Goal: Task Accomplishment & Management: Complete application form

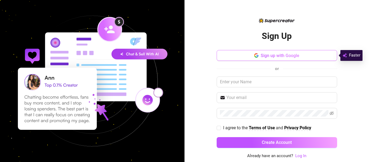
click at [279, 56] on span "Sign up with Google" at bounding box center [279, 55] width 39 height 5
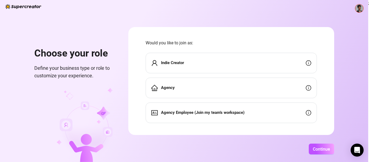
scroll to position [5, 0]
click at [289, 62] on div "Indie Creator" at bounding box center [230, 62] width 171 height 21
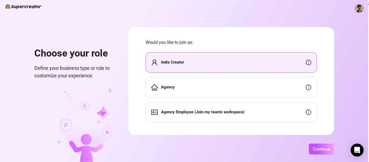
click at [327, 155] on div "Choose your role Define your business type or role to customize your experience…" at bounding box center [184, 81] width 368 height 162
click at [315, 149] on span "Continue" at bounding box center [321, 148] width 17 height 5
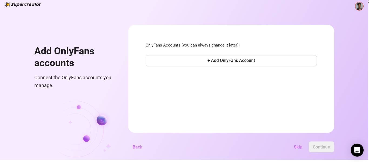
scroll to position [4, 0]
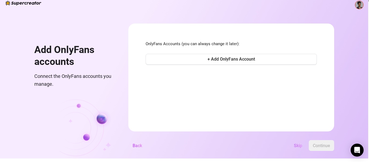
click at [297, 147] on span "Skip" at bounding box center [298, 145] width 8 height 5
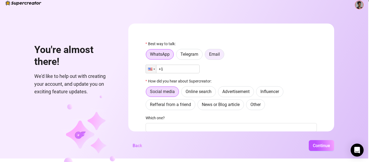
click at [216, 50] on label "Email" at bounding box center [214, 54] width 19 height 11
click at [206, 56] on input "Email" at bounding box center [206, 56] width 0 height 0
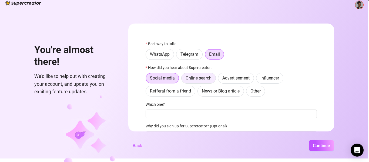
click at [201, 79] on span "Online search" at bounding box center [198, 77] width 26 height 5
click at [183, 79] on input "Online search" at bounding box center [183, 79] width 0 height 0
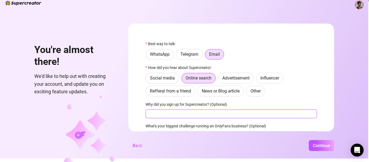
click at [156, 114] on input "Why did you sign up for Supercreator? (Optional)" at bounding box center [230, 113] width 171 height 9
type input "Create a personal avatar"
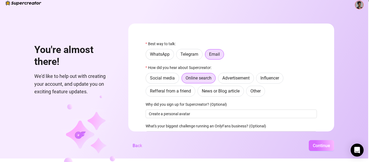
click at [319, 144] on span "Continue" at bounding box center [321, 145] width 17 height 5
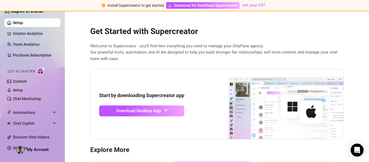
click at [22, 28] on ul "Setup Creator Analytics Team Analytics Purchase Subscription Izzy AI Chatter Co…" at bounding box center [32, 85] width 56 height 138
click at [25, 35] on link "Creator Analytics" at bounding box center [34, 33] width 43 height 9
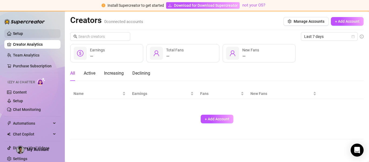
click at [20, 32] on link "Setup" at bounding box center [18, 33] width 10 height 4
